Goal: Transaction & Acquisition: Purchase product/service

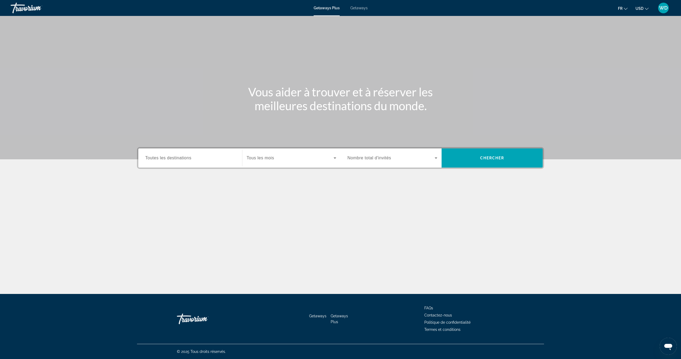
click at [230, 154] on div "Search widget" at bounding box center [190, 158] width 90 height 15
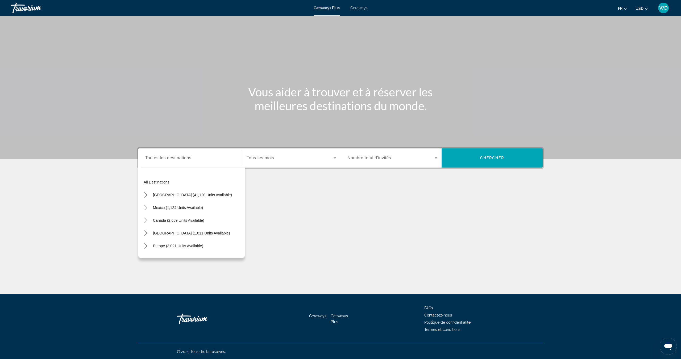
click at [181, 164] on div "Search widget" at bounding box center [190, 158] width 90 height 15
click at [179, 161] on input "Destination Toutes les destinations" at bounding box center [190, 158] width 90 height 6
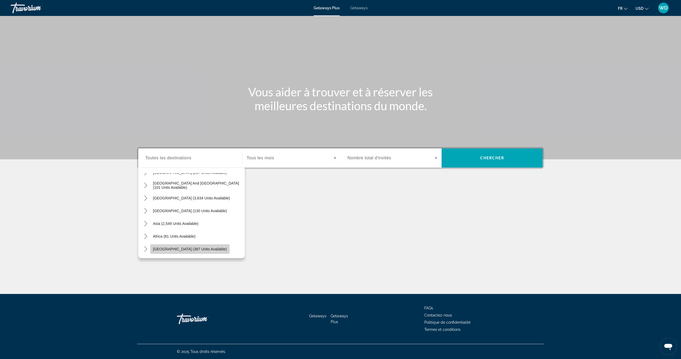
click at [206, 246] on span "Select destination: Middle East (387 units available)" at bounding box center [189, 249] width 79 height 13
type input "**********"
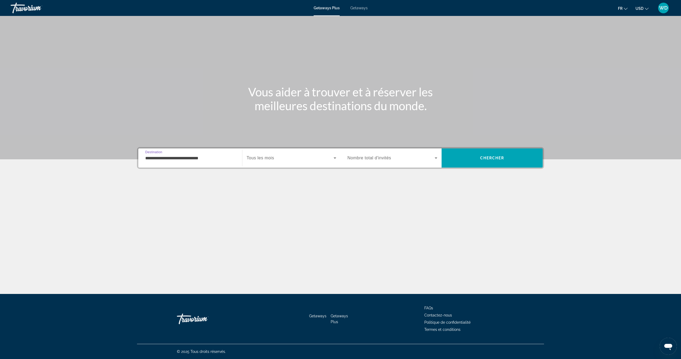
click at [196, 157] on input "**********" at bounding box center [190, 158] width 90 height 6
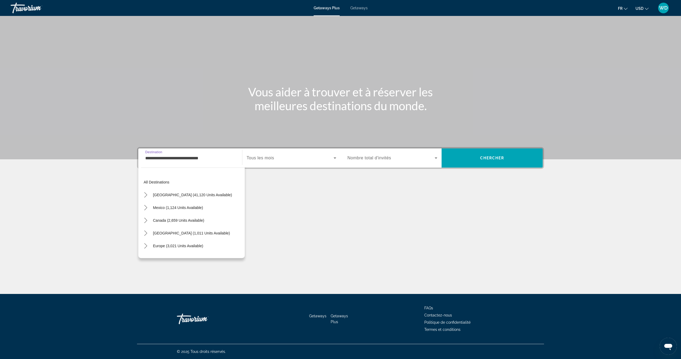
scroll to position [121, 0]
drag, startPoint x: 220, startPoint y: 159, endPoint x: 95, endPoint y: 154, distance: 125.3
click at [95, 154] on section "**********" at bounding box center [340, 111] width 681 height 222
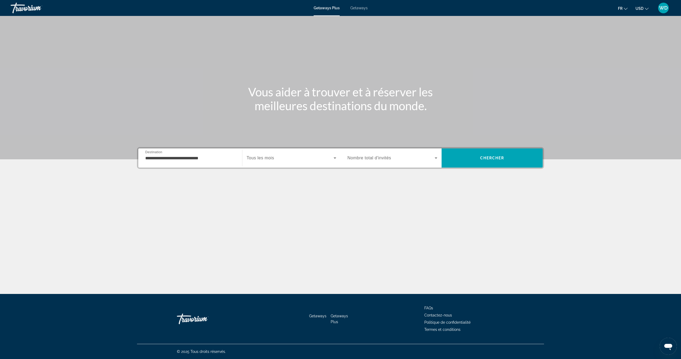
click at [353, 9] on span "Getaways" at bounding box center [358, 8] width 17 height 4
click at [169, 158] on span "Toutes les destinations" at bounding box center [168, 158] width 46 height 5
click at [169, 158] on input "Destination Toutes les destinations" at bounding box center [190, 158] width 90 height 6
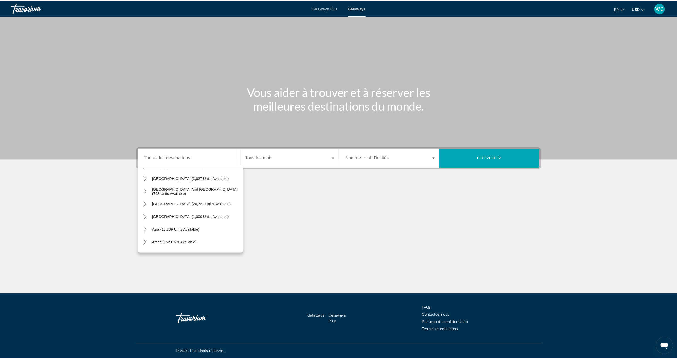
scroll to position [86, 0]
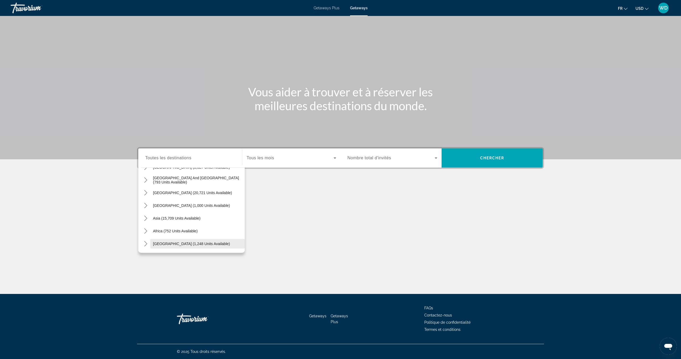
click at [210, 244] on span "Middle East (1,248 units available)" at bounding box center [191, 244] width 77 height 4
type input "**********"
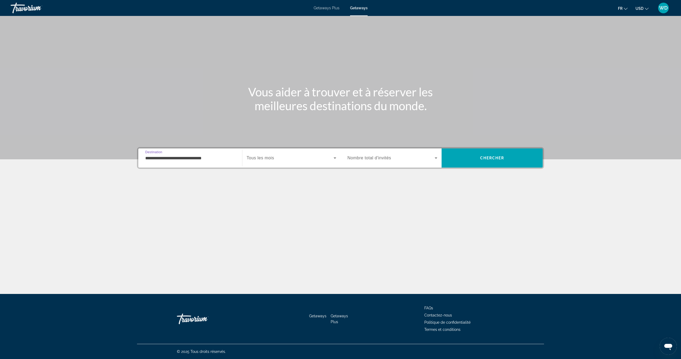
click at [280, 150] on div "Start Month Tous les mois" at bounding box center [291, 158] width 98 height 19
click at [278, 161] on span "Search widget" at bounding box center [289, 158] width 87 height 6
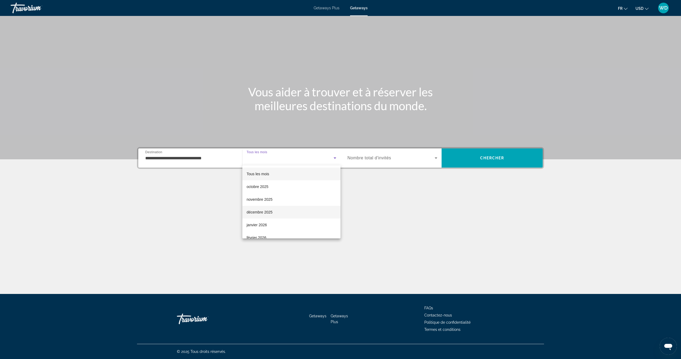
click at [263, 208] on mat-option "décembre 2025" at bounding box center [291, 212] width 98 height 13
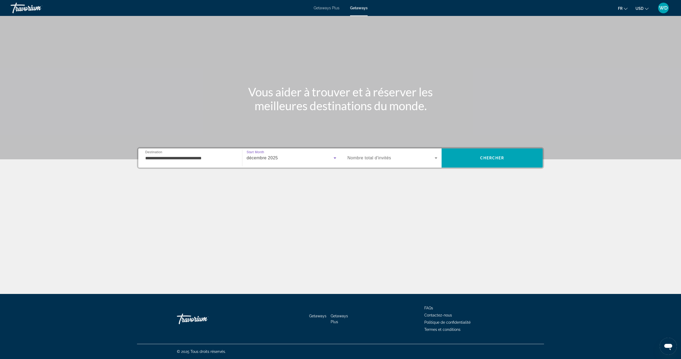
click at [373, 158] on span "Nombre total d'invités" at bounding box center [369, 158] width 44 height 5
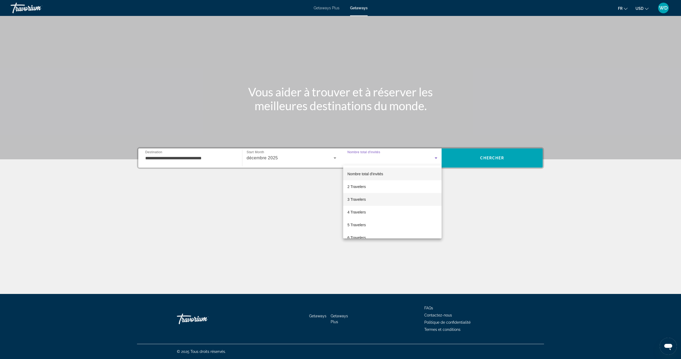
click at [362, 197] on span "3 Travelers" at bounding box center [356, 199] width 18 height 6
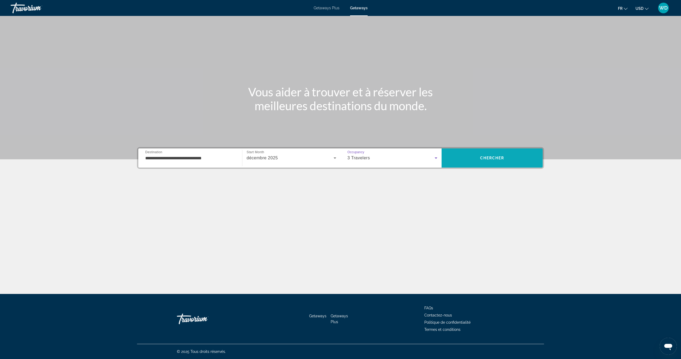
click at [504, 157] on span "Chercher" at bounding box center [492, 158] width 24 height 4
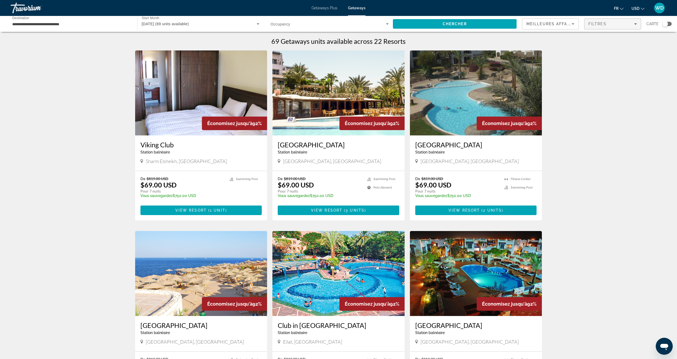
click at [586, 25] on span "Filters" at bounding box center [612, 24] width 56 height 13
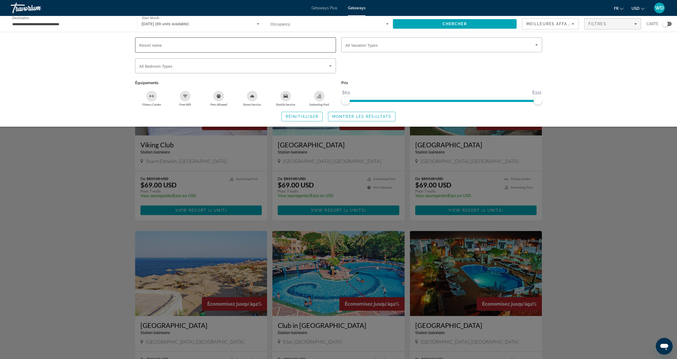
click at [169, 48] on div "Search widget" at bounding box center [235, 44] width 192 height 15
type input "*****"
click at [346, 120] on span "Search widget" at bounding box center [361, 116] width 67 height 13
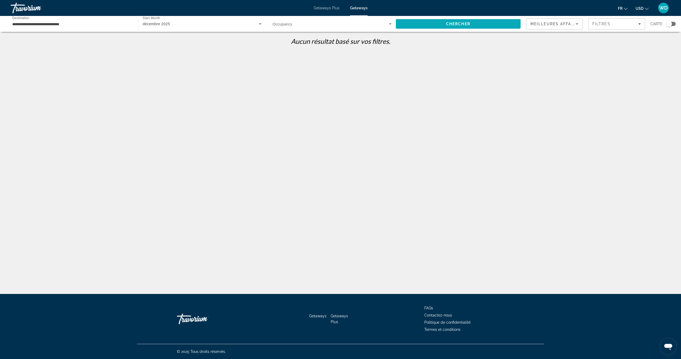
click at [494, 22] on span "Search" at bounding box center [458, 24] width 125 height 13
click at [599, 27] on span "Filters" at bounding box center [616, 24] width 56 height 13
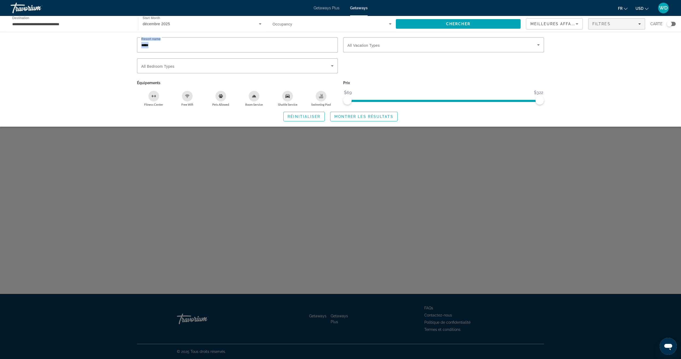
drag, startPoint x: 274, startPoint y: 57, endPoint x: 132, endPoint y: 42, distance: 142.3
click at [132, 42] on div "Resort name ***** Vacation Types All Vacation Types Bedroom Types All Bedroom T…" at bounding box center [340, 79] width 428 height 84
click at [305, 127] on div "Search widget" at bounding box center [340, 220] width 681 height 280
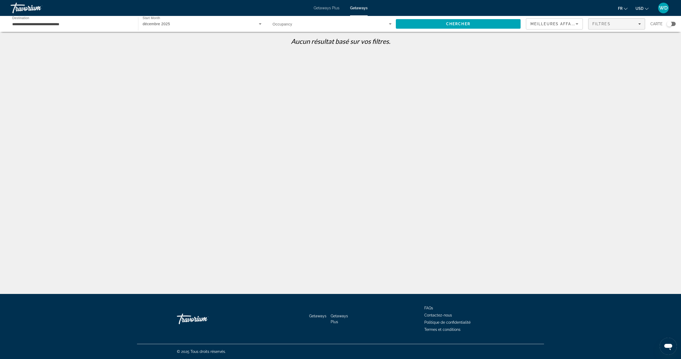
click at [609, 30] on span "Filters" at bounding box center [616, 24] width 56 height 13
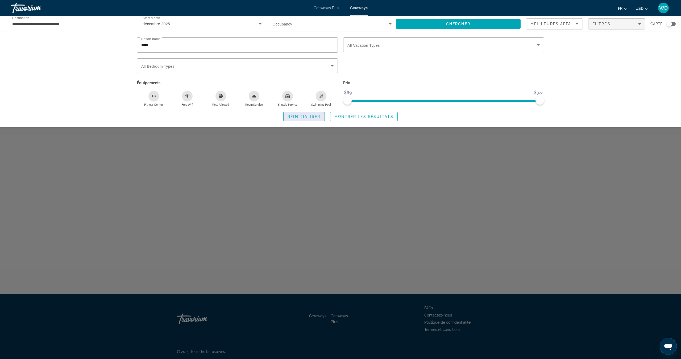
click at [300, 118] on span "Réinitialiser" at bounding box center [303, 117] width 33 height 4
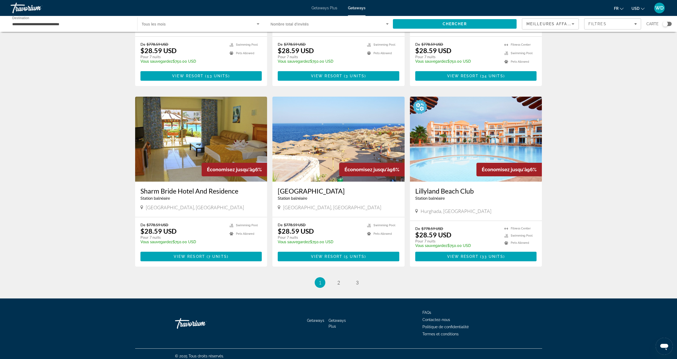
scroll to position [501, 0]
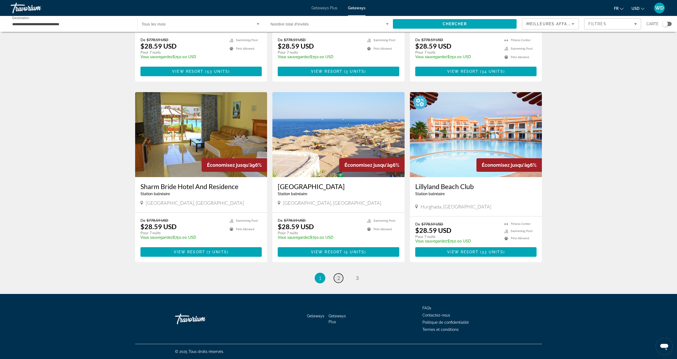
click at [340, 277] on link "page 2" at bounding box center [338, 278] width 9 height 9
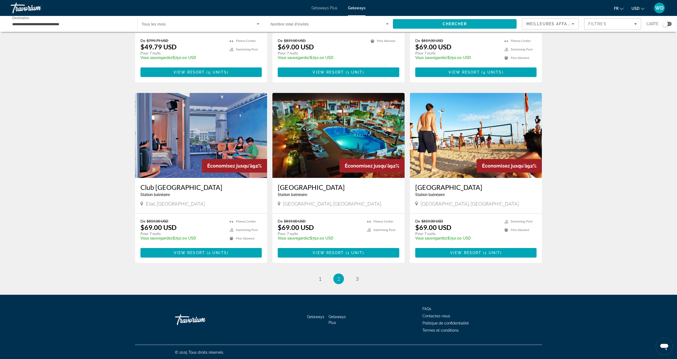
scroll to position [501, 0]
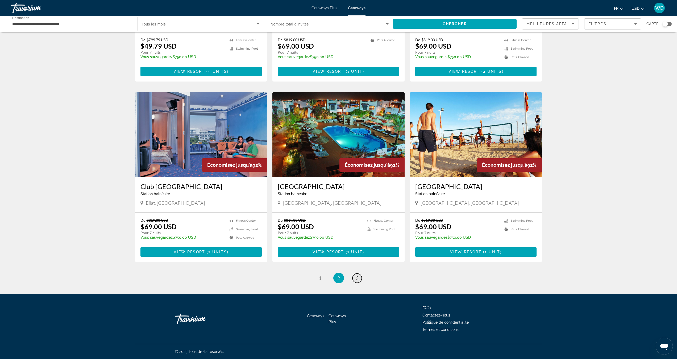
click at [360, 278] on link "page 3" at bounding box center [356, 278] width 9 height 9
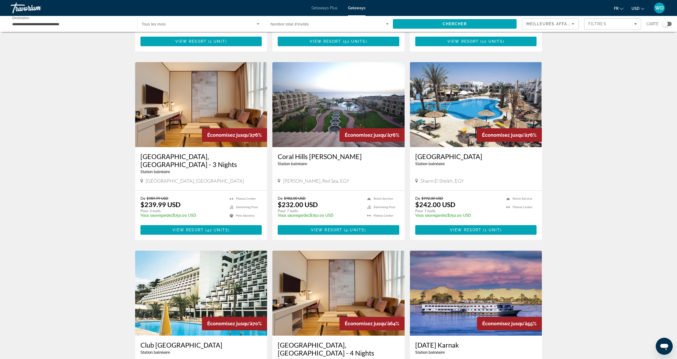
scroll to position [172, 0]
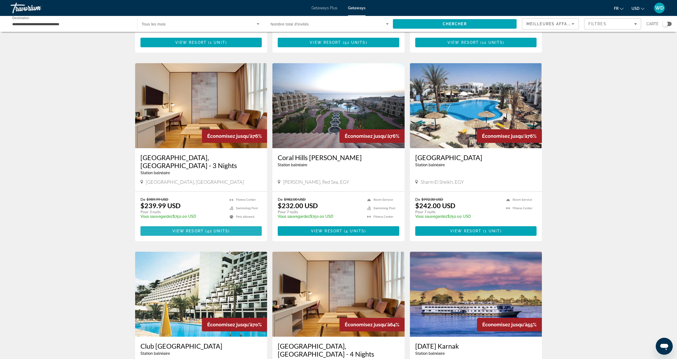
click at [183, 229] on span "View Resort" at bounding box center [187, 231] width 31 height 4
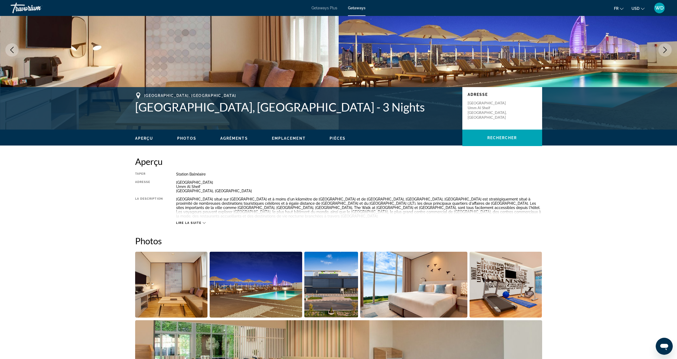
scroll to position [48, 0]
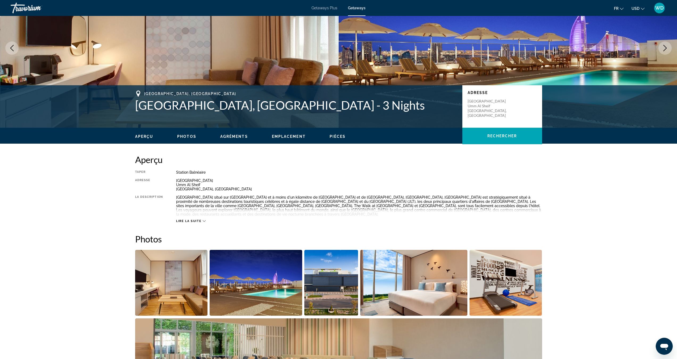
click at [205, 220] on icon "Main content" at bounding box center [204, 221] width 3 height 3
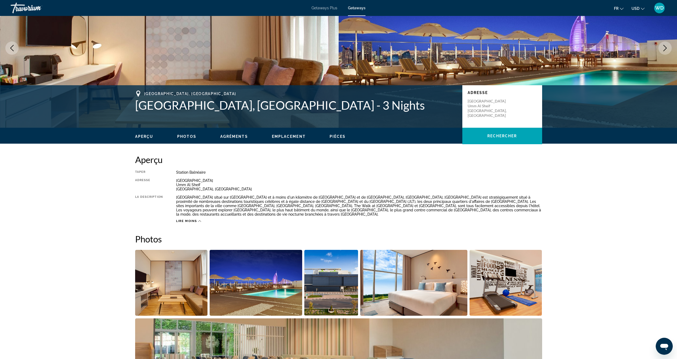
click at [202, 217] on div "Lire moins" at bounding box center [359, 220] width 366 height 7
click at [200, 220] on icon "Main content" at bounding box center [199, 221] width 3 height 3
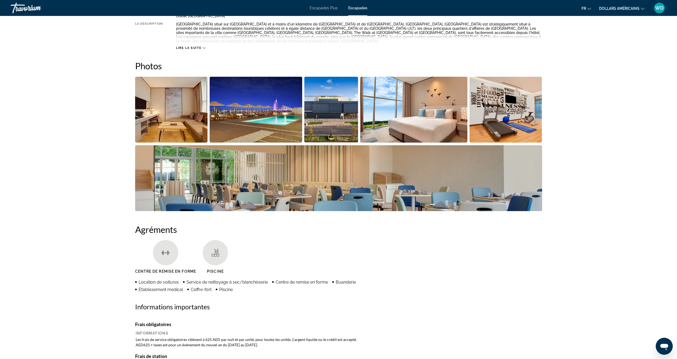
scroll to position [201, 0]
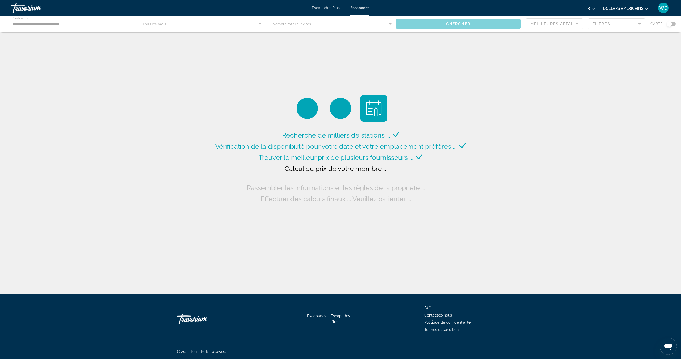
click at [642, 10] on font "dollars américains" at bounding box center [623, 8] width 40 height 4
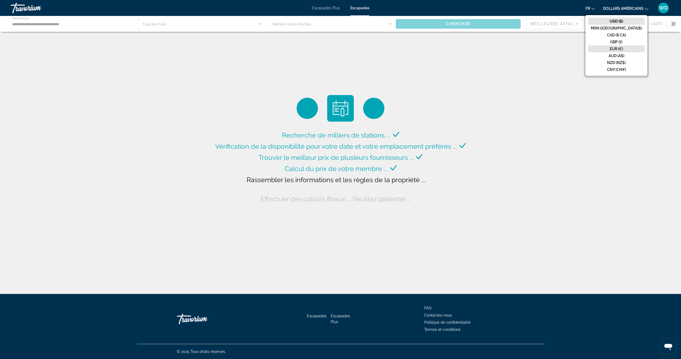
click at [635, 47] on button "EUR (€)" at bounding box center [616, 48] width 56 height 7
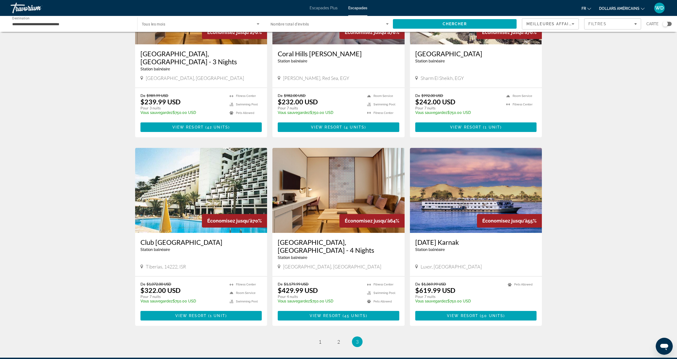
scroll to position [297, 0]
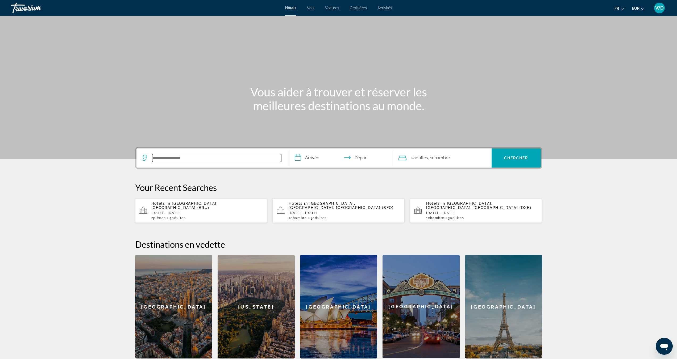
click at [172, 161] on input "Search hotel destination" at bounding box center [216, 158] width 129 height 8
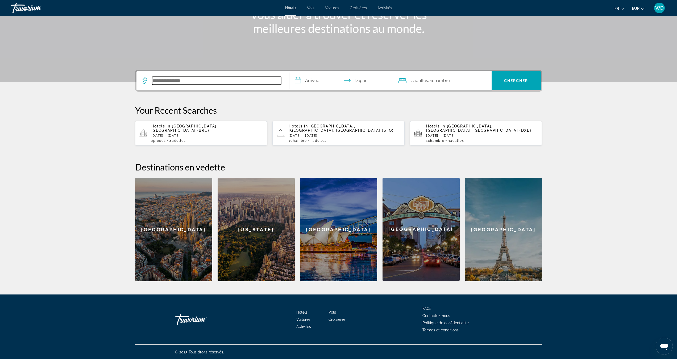
scroll to position [78, 0]
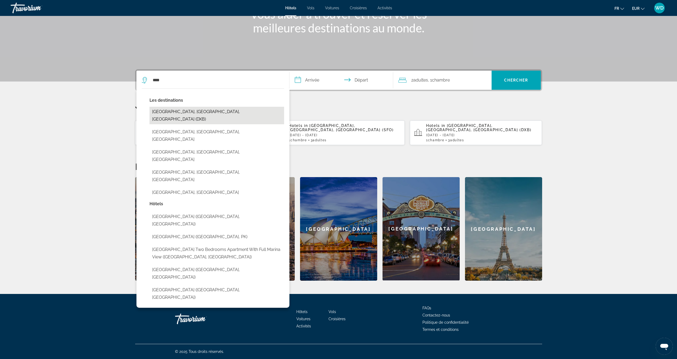
click at [178, 114] on button "[GEOGRAPHIC_DATA], [GEOGRAPHIC_DATA], [GEOGRAPHIC_DATA] (DXB)" at bounding box center [216, 116] width 135 height 18
type input "**********"
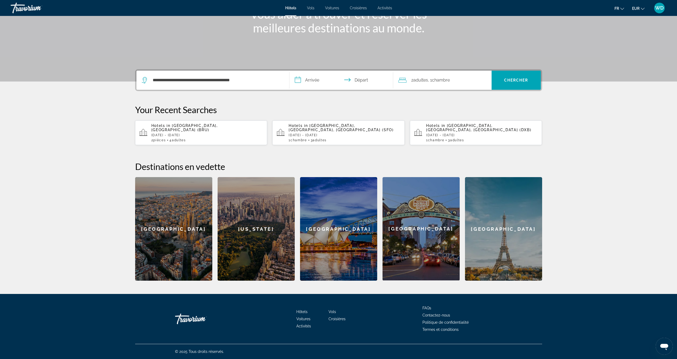
click at [314, 83] on input "**********" at bounding box center [342, 81] width 106 height 21
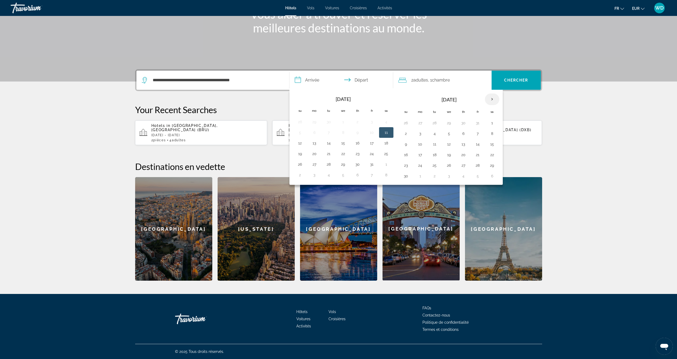
click at [492, 99] on th "Next month" at bounding box center [492, 100] width 14 height 12
click at [422, 122] on button "1" at bounding box center [420, 122] width 9 height 7
click at [450, 134] on button "10" at bounding box center [449, 133] width 9 height 7
type input "**********"
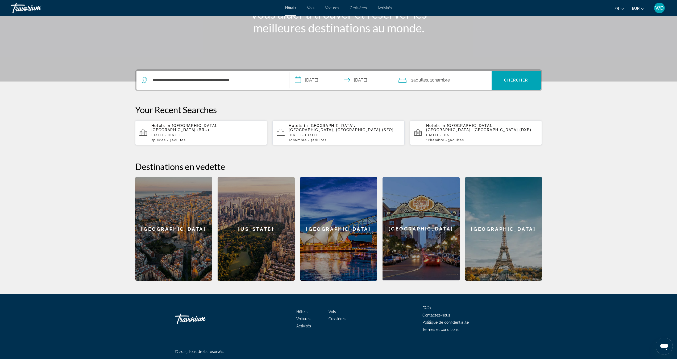
click at [458, 80] on div "2 Adulte Adultes , 1 Chambre pièces" at bounding box center [444, 80] width 93 height 7
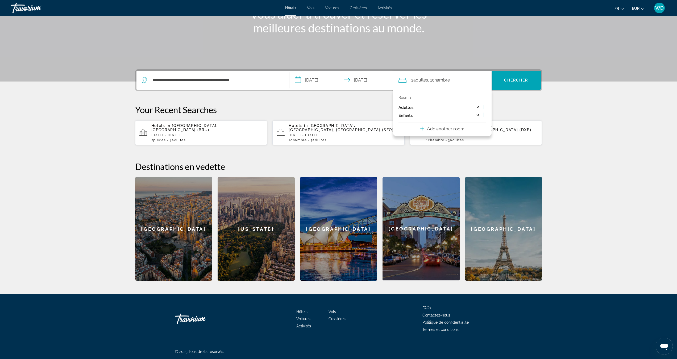
click at [481, 108] on icon "Increment adults" at bounding box center [483, 107] width 5 height 6
click at [502, 86] on span "Search" at bounding box center [515, 80] width 49 height 13
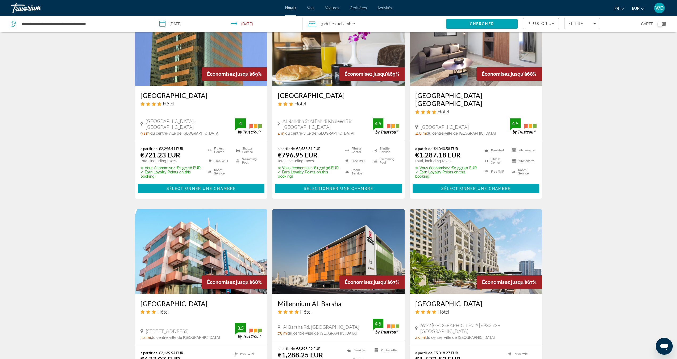
scroll to position [484, 0]
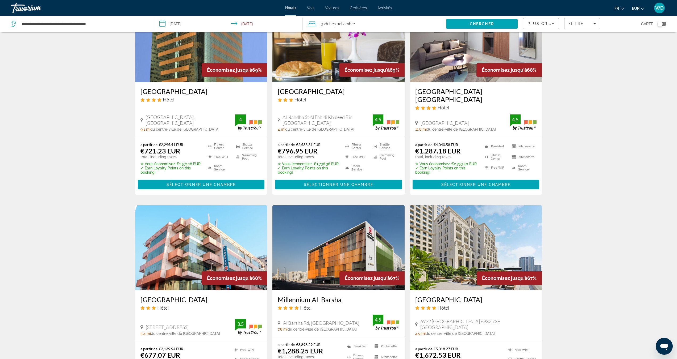
click at [347, 23] on span "Chambre" at bounding box center [347, 24] width 16 height 4
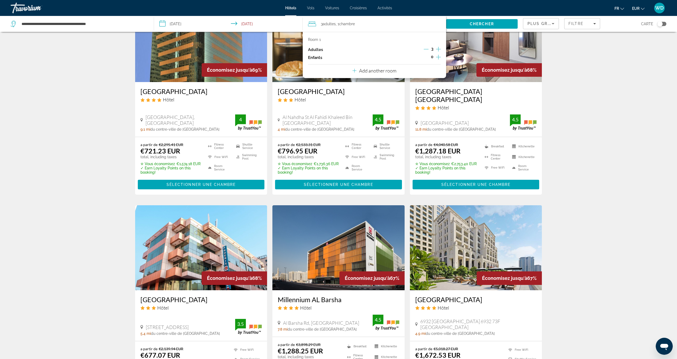
click at [408, 72] on div "Room 1 Adultes 3 Enfants 0 Add another room" at bounding box center [374, 55] width 143 height 46
click at [425, 50] on icon "Decrement adults" at bounding box center [426, 49] width 5 height 5
click at [391, 68] on div "Add another room" at bounding box center [374, 71] width 44 height 6
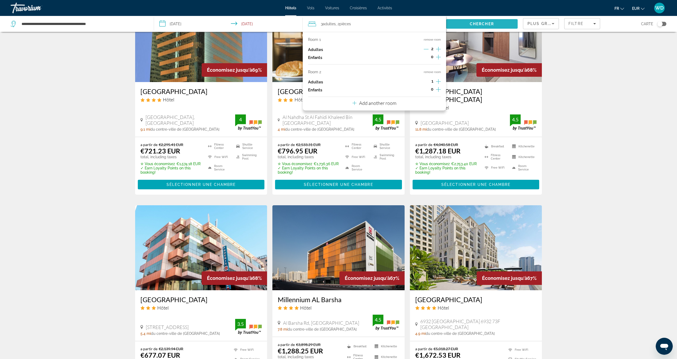
click at [460, 26] on span "Search" at bounding box center [482, 24] width 72 height 13
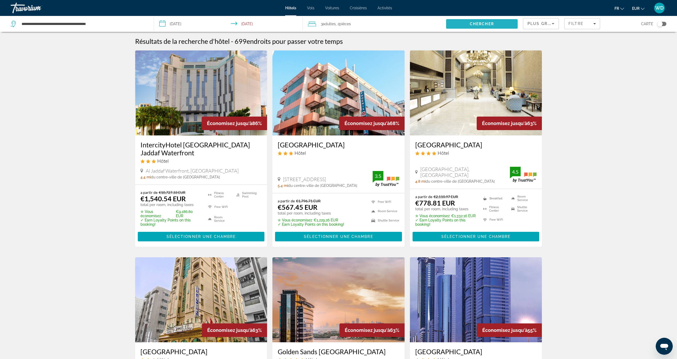
click at [452, 26] on span "Search" at bounding box center [482, 24] width 72 height 13
drag, startPoint x: 275, startPoint y: 145, endPoint x: 348, endPoint y: 146, distance: 72.6
click at [348, 146] on div "[GEOGRAPHIC_DATA] Hôtel St.28, Community 118.[GEOGRAPHIC_DATA][GEOGRAPHIC_DATA]…" at bounding box center [338, 165] width 132 height 58
copy h3 "[GEOGRAPHIC_DATA]"
click at [364, 27] on div "3 Adulte Adultes , 2 Chambre pièces" at bounding box center [377, 23] width 138 height 7
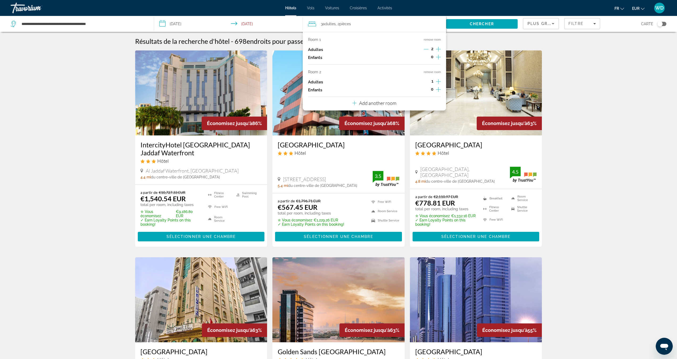
click at [437, 51] on icon "Increment adults" at bounding box center [438, 49] width 5 height 6
click at [426, 72] on button "remove room" at bounding box center [432, 71] width 17 height 3
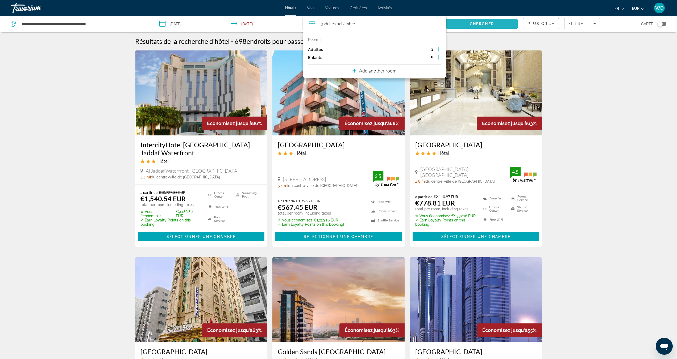
click at [474, 23] on span "Chercher" at bounding box center [482, 24] width 24 height 4
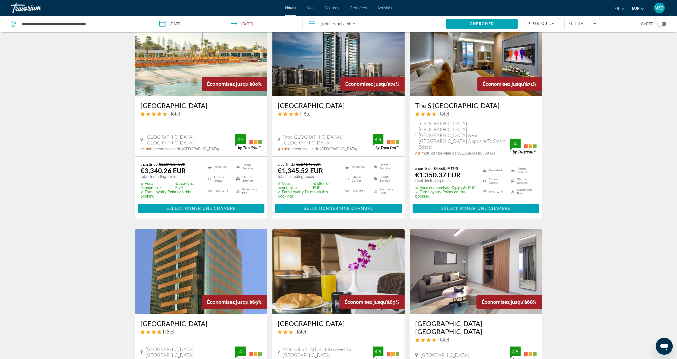
scroll to position [269, 0]
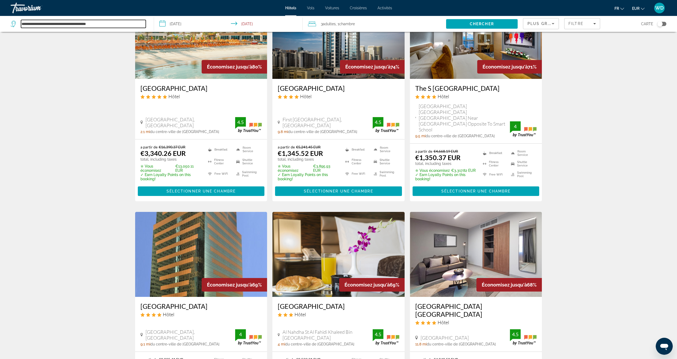
click at [59, 21] on input "**********" at bounding box center [83, 24] width 125 height 8
drag, startPoint x: 110, startPoint y: 22, endPoint x: 0, endPoint y: 25, distance: 109.6
click at [0, 25] on app-destination-search "**********" at bounding box center [77, 24] width 154 height 16
paste input "**********"
click at [104, 22] on input "**********" at bounding box center [83, 24] width 125 height 8
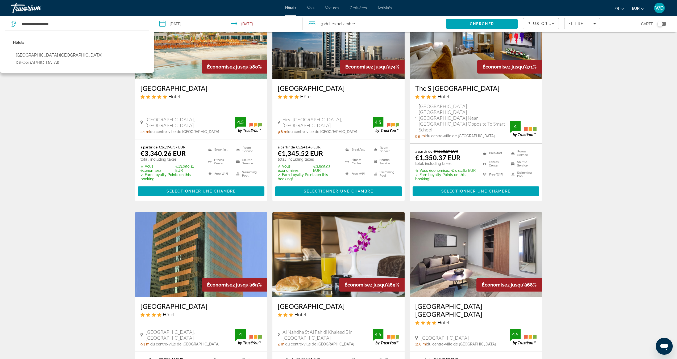
click at [105, 54] on div "[GEOGRAPHIC_DATA] ([GEOGRAPHIC_DATA], [GEOGRAPHIC_DATA])" at bounding box center [77, 52] width 154 height 43
click at [63, 57] on button "[GEOGRAPHIC_DATA] ([GEOGRAPHIC_DATA], [GEOGRAPHIC_DATA])" at bounding box center [81, 59] width 136 height 18
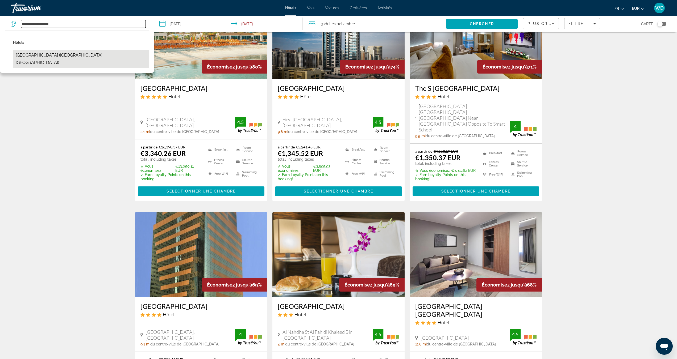
type input "**********"
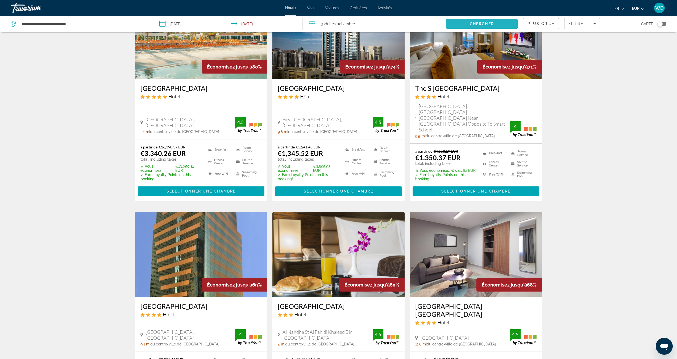
click at [457, 27] on span "Search" at bounding box center [482, 24] width 72 height 13
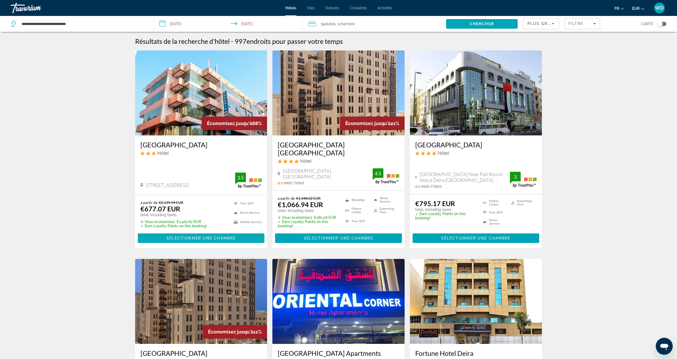
click at [181, 232] on span "Main content" at bounding box center [201, 238] width 127 height 13
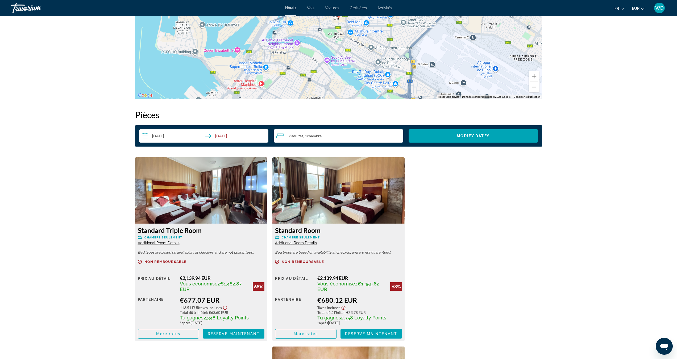
scroll to position [707, 0]
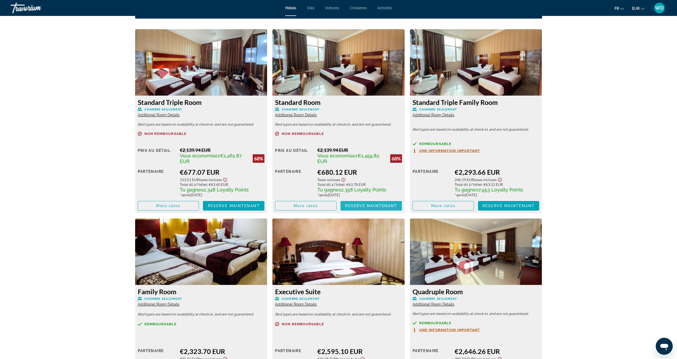
click at [355, 200] on span "Main content" at bounding box center [370, 206] width 61 height 13
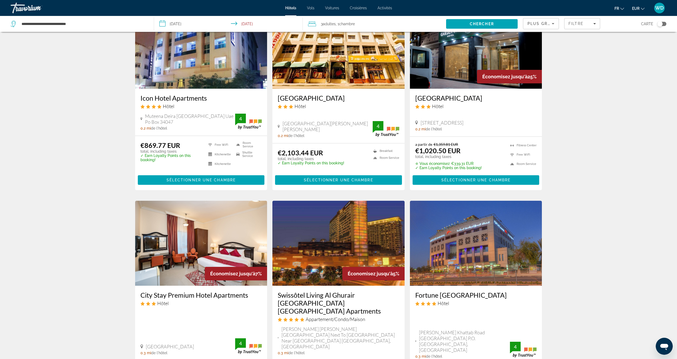
scroll to position [567, 0]
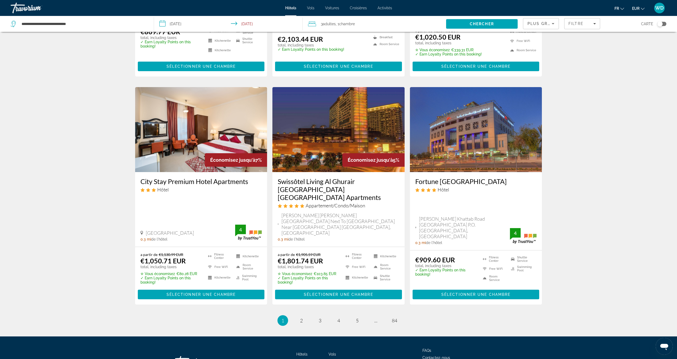
click at [305, 316] on link "page 2" at bounding box center [300, 320] width 9 height 9
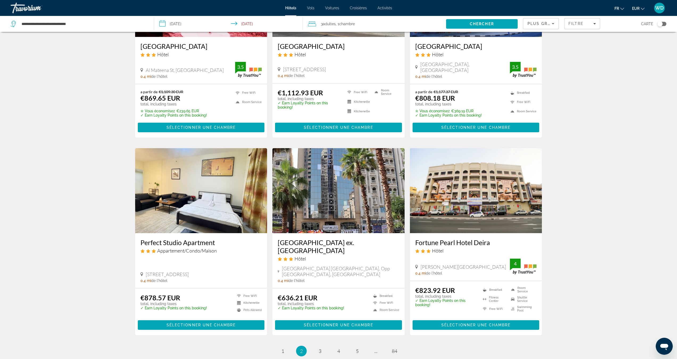
scroll to position [549, 0]
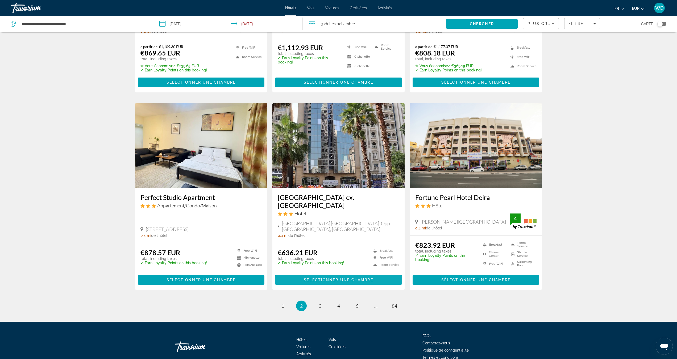
click at [344, 278] on span "Sélectionner une chambre" at bounding box center [338, 280] width 69 height 4
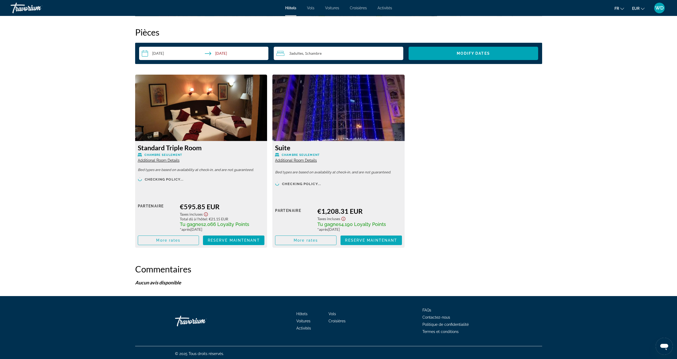
scroll to position [680, 0]
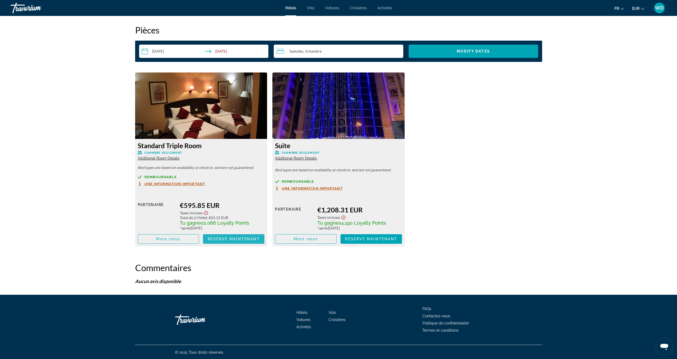
click at [225, 239] on span "Reserve maintenant" at bounding box center [234, 239] width 52 height 4
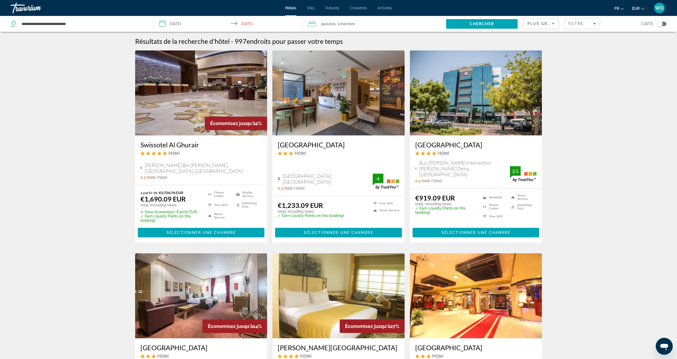
click at [245, 20] on input "**********" at bounding box center [229, 25] width 151 height 18
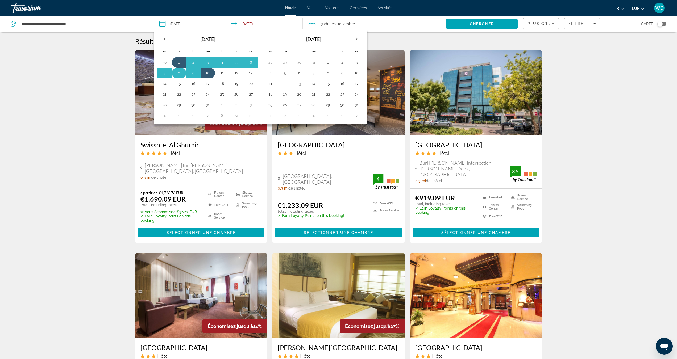
click at [178, 74] on button "8" at bounding box center [179, 72] width 9 height 7
click at [181, 65] on button "1" at bounding box center [179, 62] width 9 height 7
type input "**********"
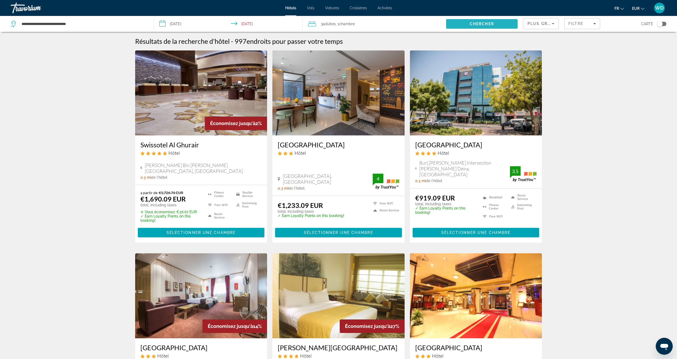
click at [451, 24] on span "Search" at bounding box center [482, 24] width 72 height 13
